Goal: Find specific page/section: Find specific page/section

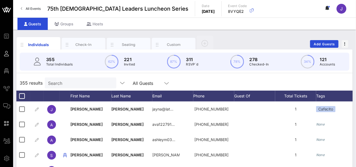
click at [33, 9] on span "All Events" at bounding box center [33, 9] width 15 height 4
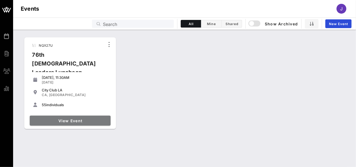
click at [73, 121] on span "View Event" at bounding box center [70, 120] width 76 height 5
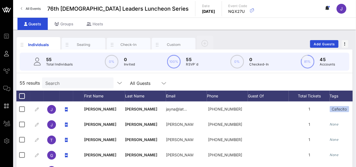
click at [224, 45] on div "Individuals Seating Check-In Custom Add Guests" at bounding box center [184, 43] width 336 height 17
